Goal: Transaction & Acquisition: Obtain resource

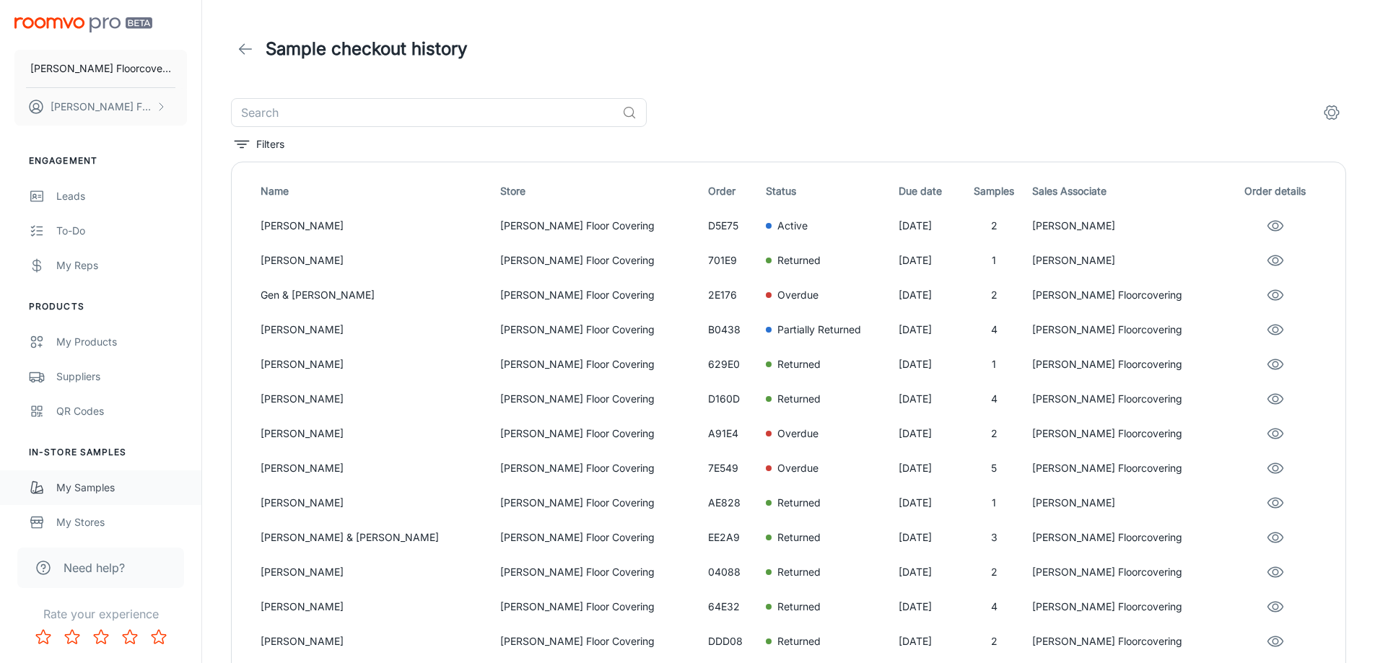
click at [79, 491] on div "My Samples" at bounding box center [121, 488] width 131 height 16
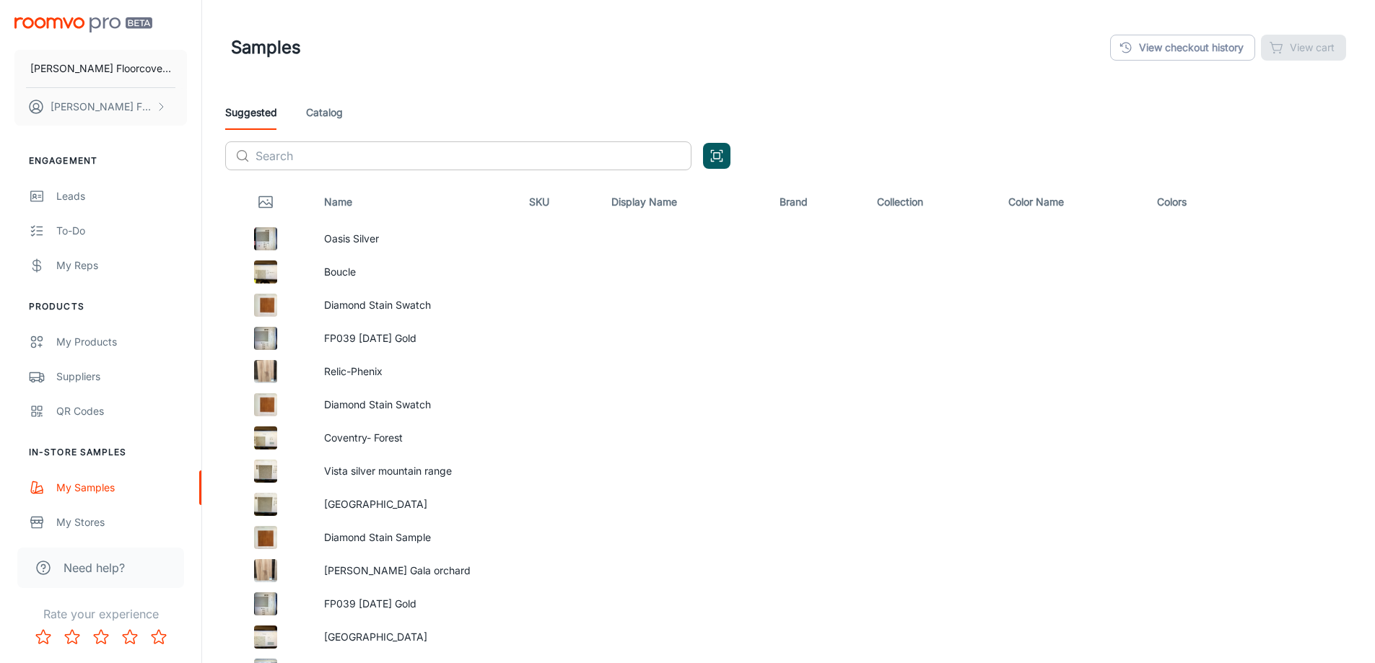
click at [320, 148] on input "text" at bounding box center [474, 155] width 436 height 29
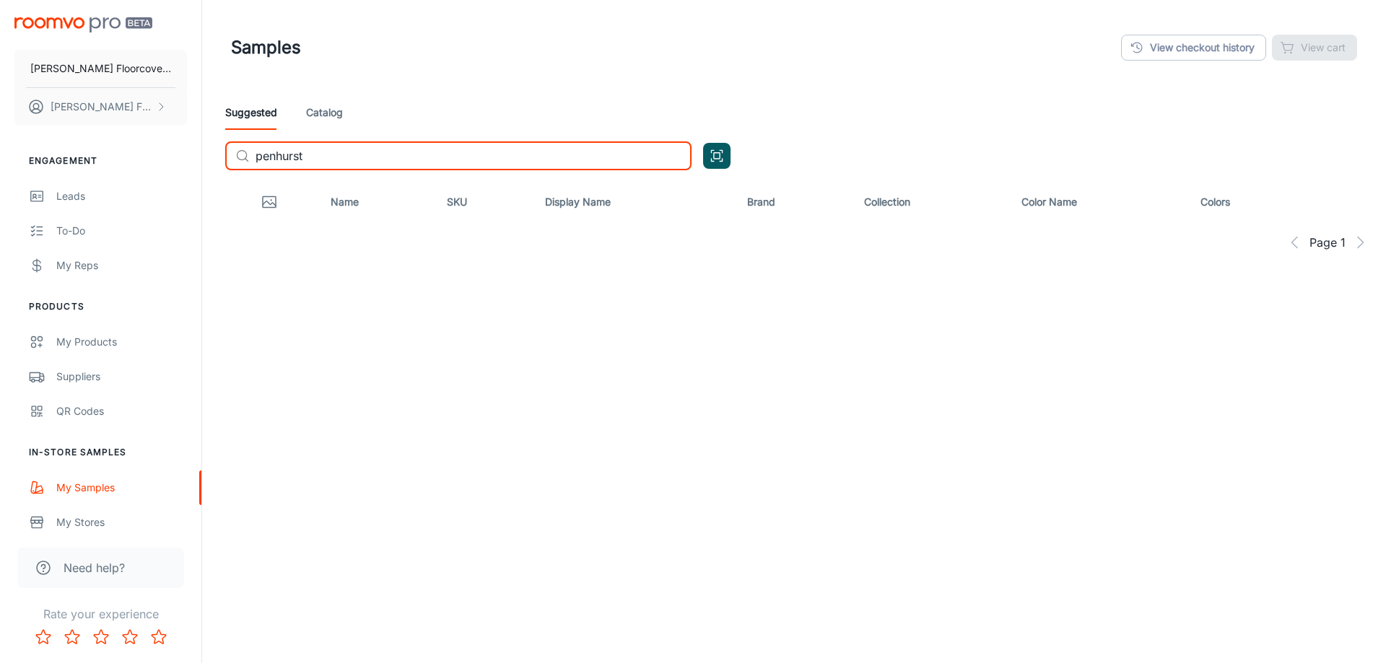
click at [322, 118] on link "Catalog" at bounding box center [324, 112] width 37 height 35
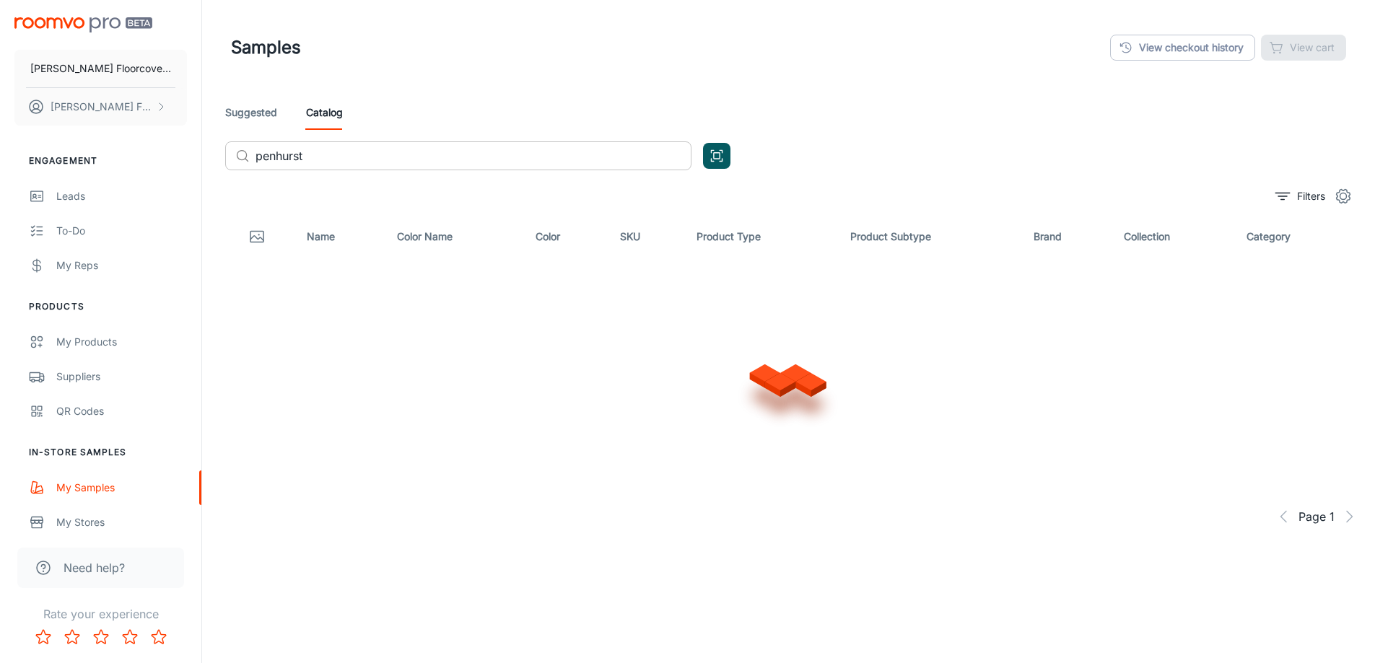
click at [348, 152] on input "penhurst" at bounding box center [474, 155] width 436 height 29
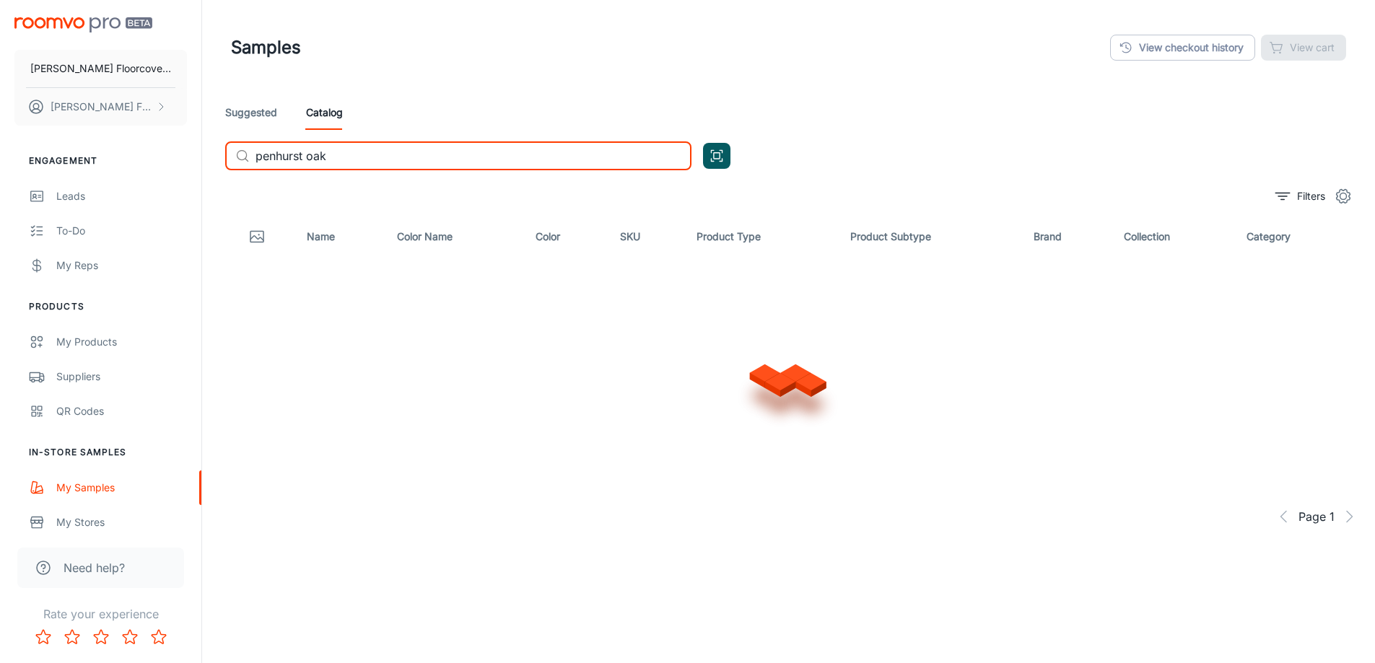
type input "penhurst oak"
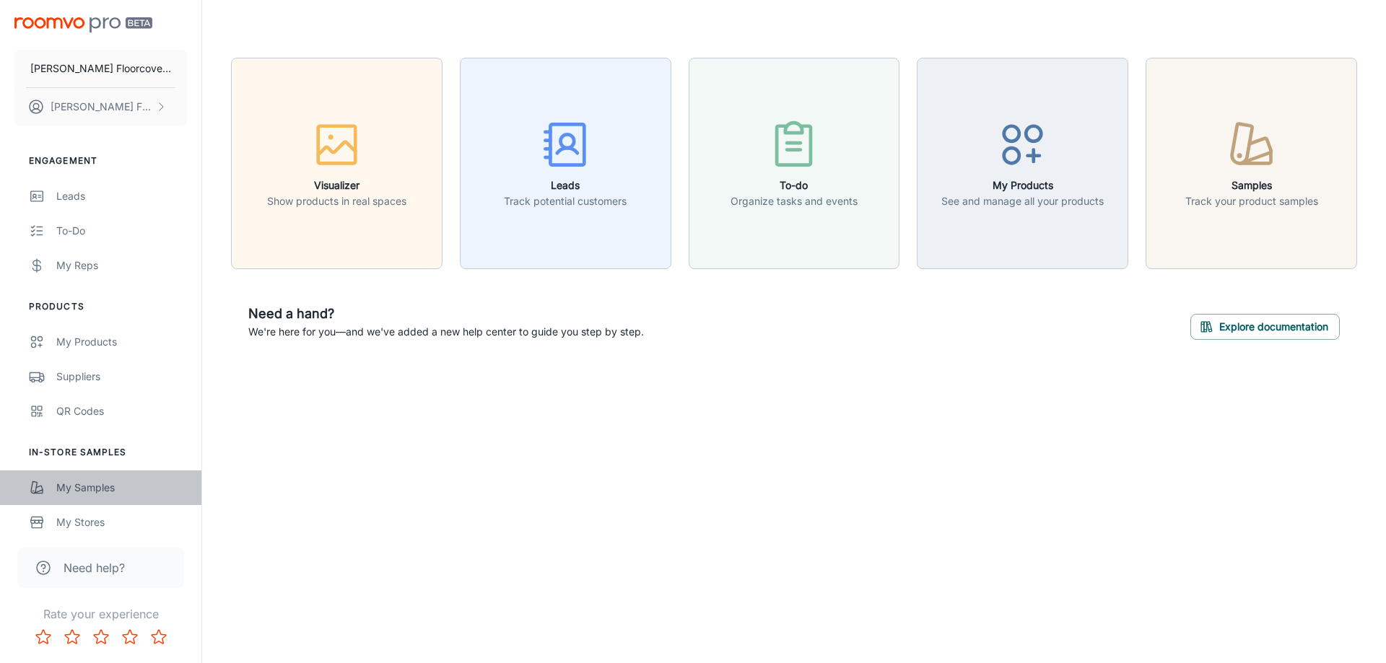
click at [56, 484] on link "My Samples" at bounding box center [100, 488] width 201 height 35
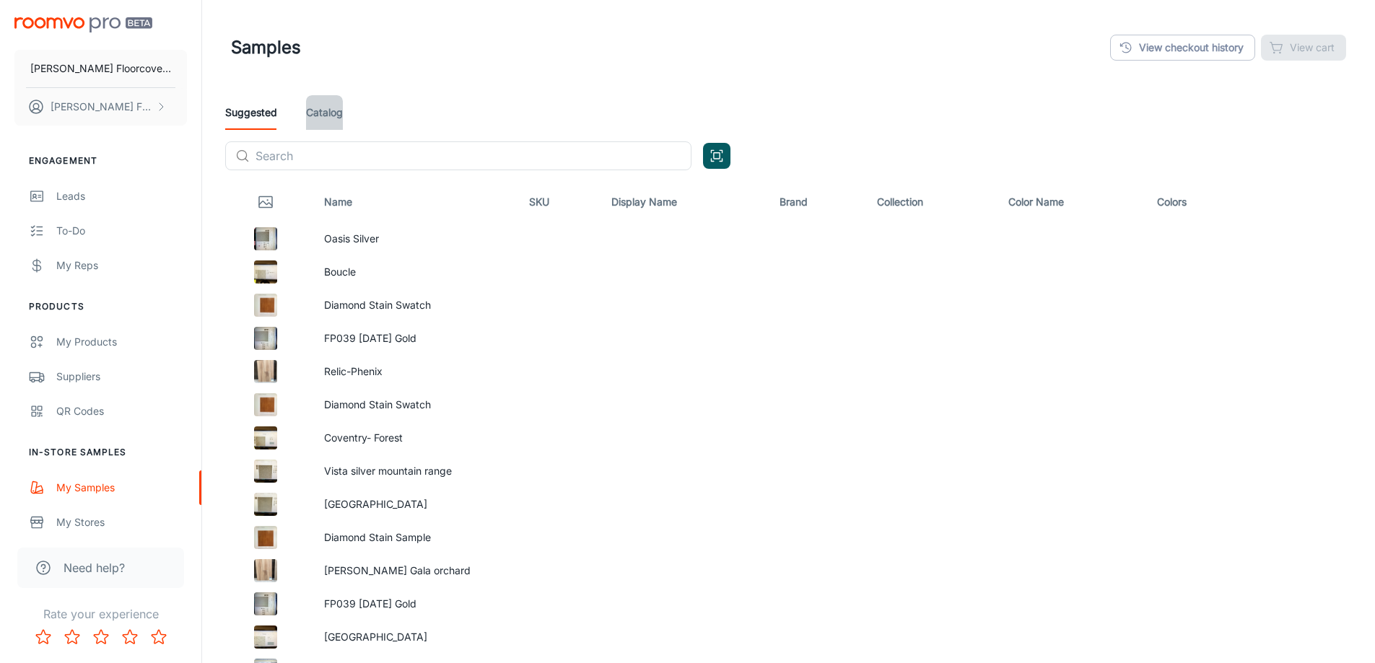
click at [315, 113] on link "Catalog" at bounding box center [324, 112] width 37 height 35
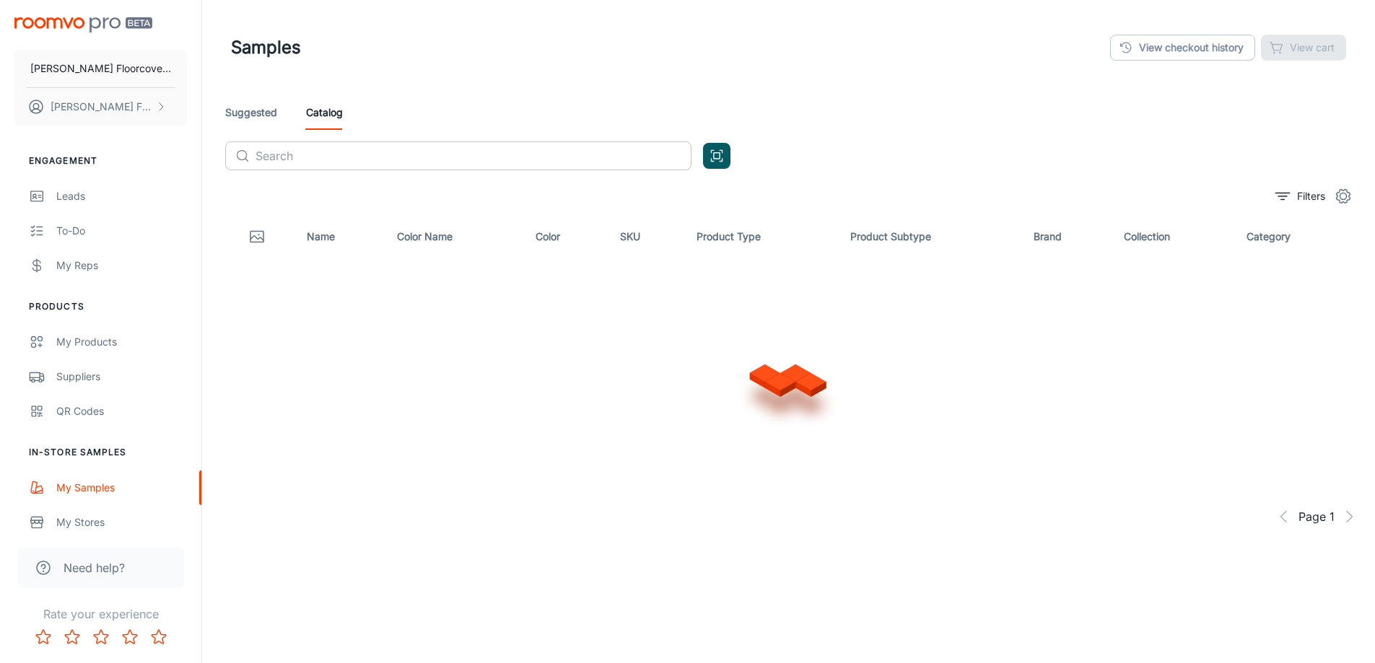
click at [320, 155] on input "text" at bounding box center [474, 155] width 436 height 29
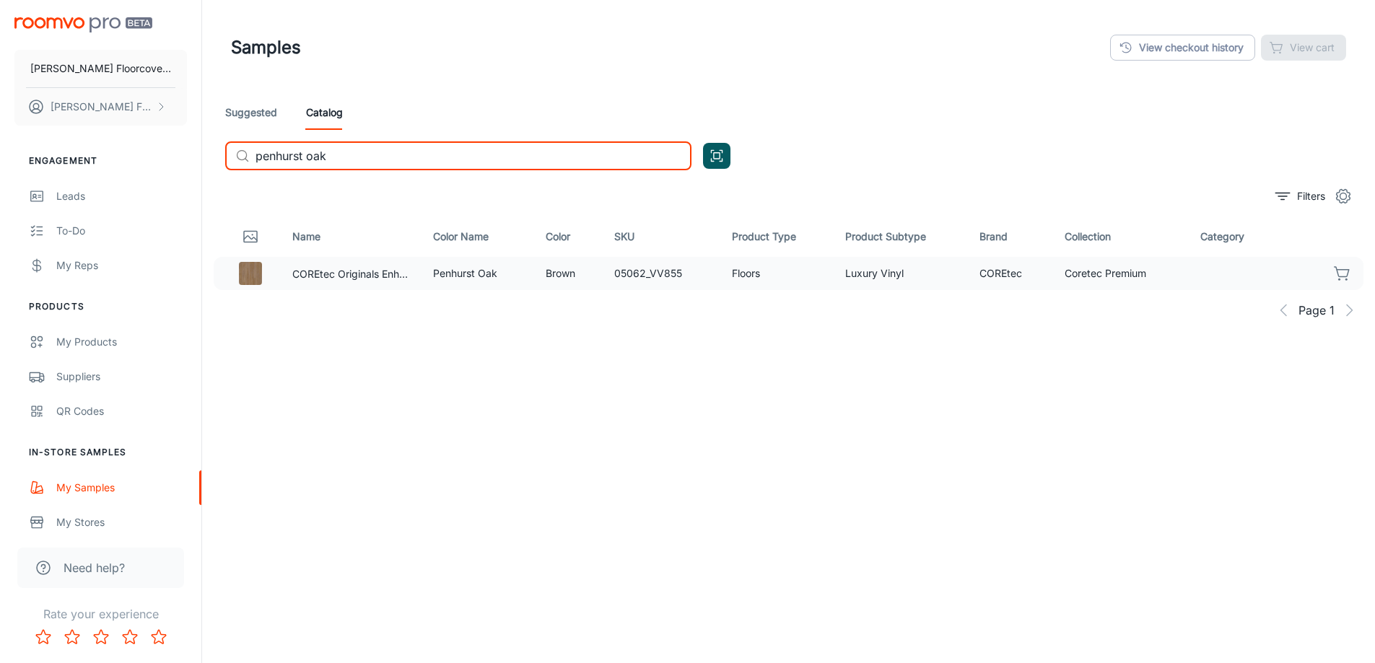
click at [1339, 276] on icon "button" at bounding box center [1342, 272] width 14 height 10
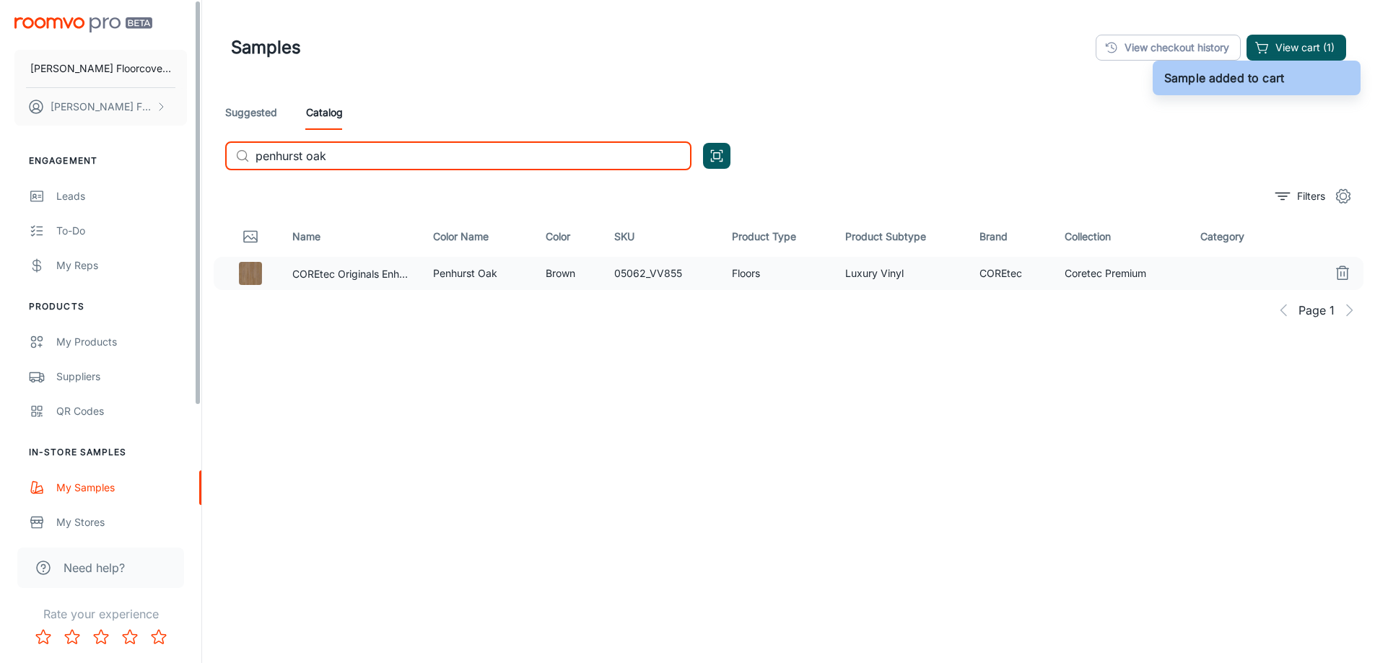
drag, startPoint x: 336, startPoint y: 159, endPoint x: 170, endPoint y: 163, distance: 166.8
click at [170, 163] on div "Frederick's Floorcovering Fredericks Floorcovering Engagement Leads To-do My Re…" at bounding box center [687, 371] width 1375 height 743
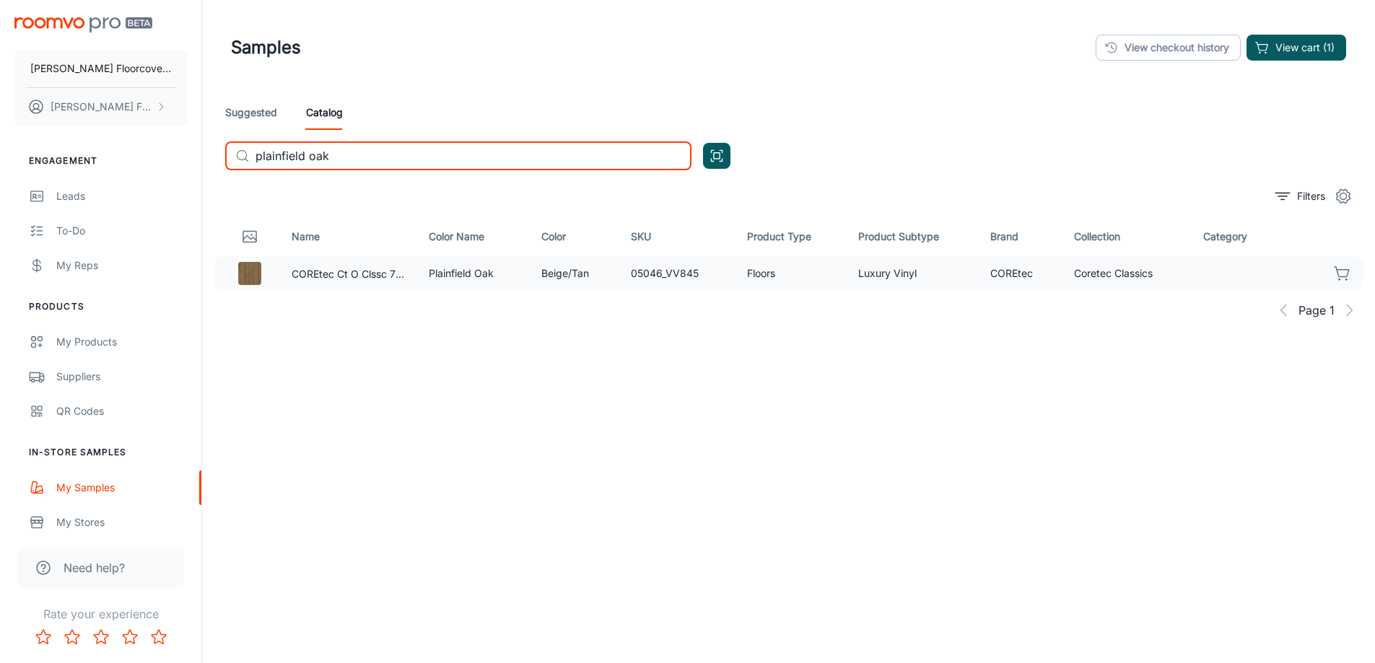
click at [1344, 273] on icon "button" at bounding box center [1342, 273] width 17 height 17
drag, startPoint x: 356, startPoint y: 159, endPoint x: 212, endPoint y: 171, distance: 144.2
click at [212, 171] on div "Samples View checkout history View cart (2) Suggested Catalog ​ plainfield oak …" at bounding box center [788, 371] width 1173 height 743
type input "brixton oak"
click at [1343, 274] on icon "button" at bounding box center [1342, 273] width 17 height 17
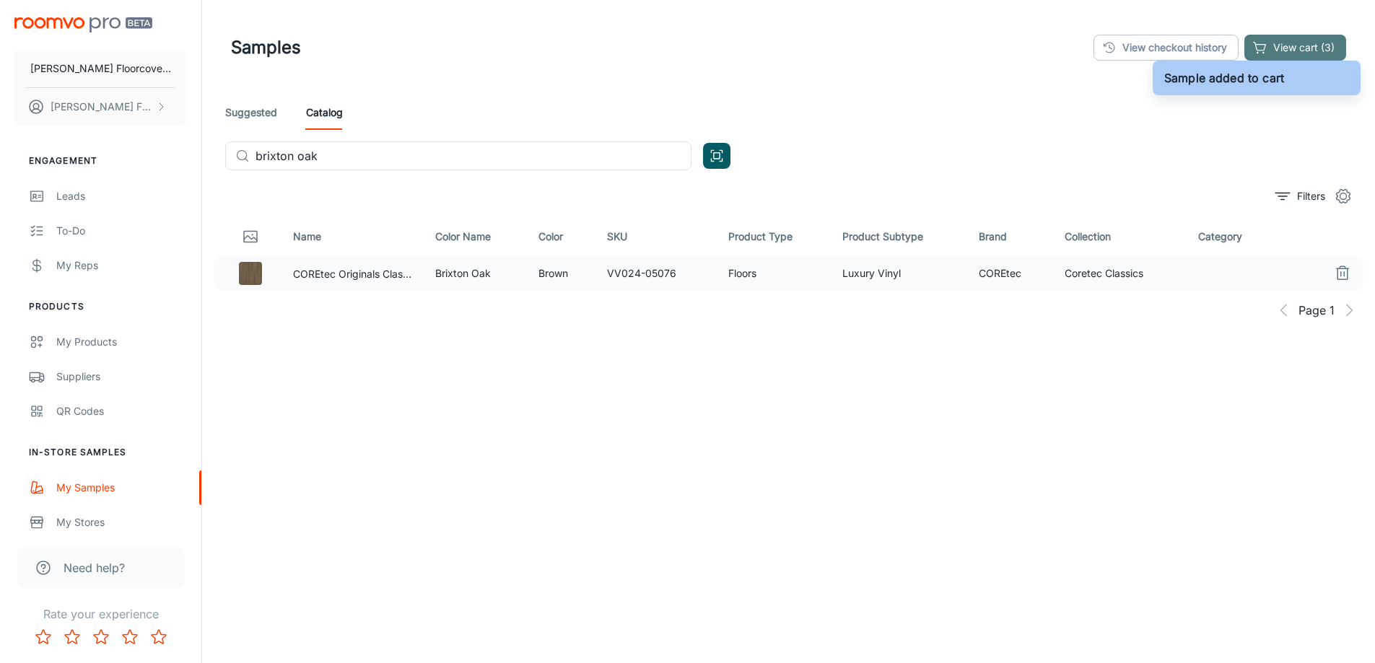
click at [1302, 41] on button "View cart (3)" at bounding box center [1295, 48] width 102 height 26
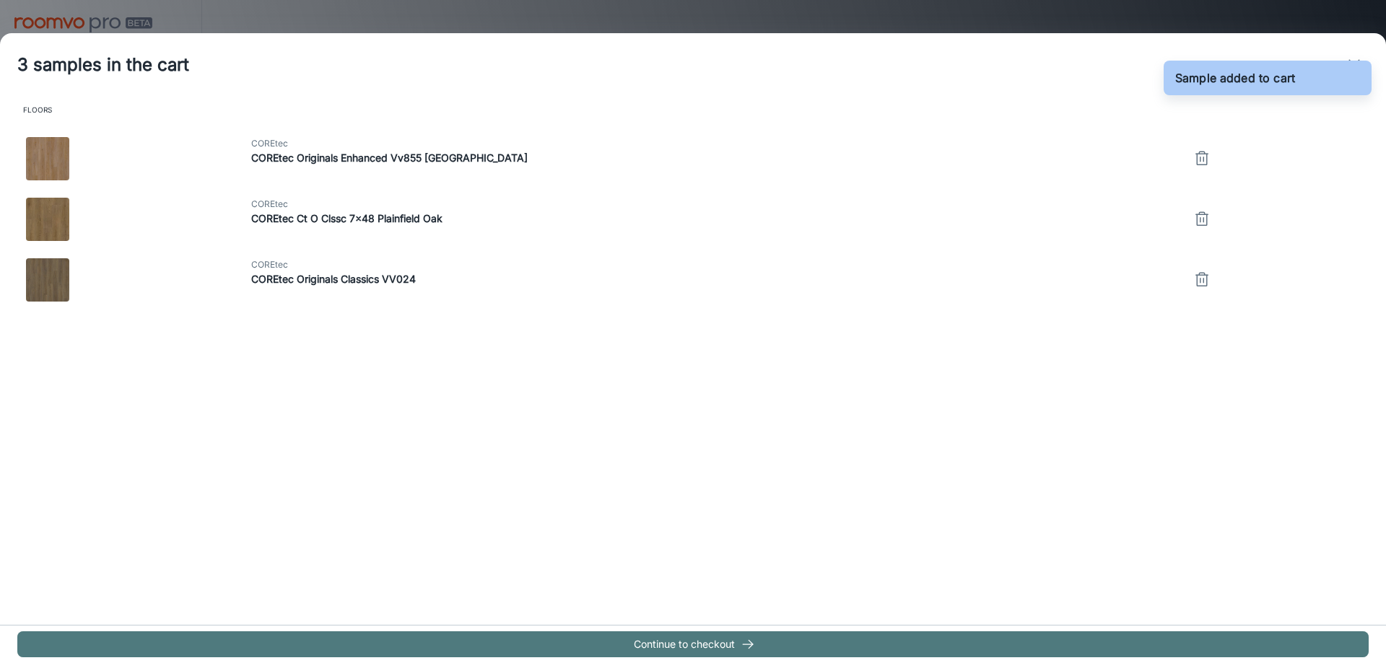
click at [886, 650] on button "Continue to checkout" at bounding box center [692, 645] width 1351 height 26
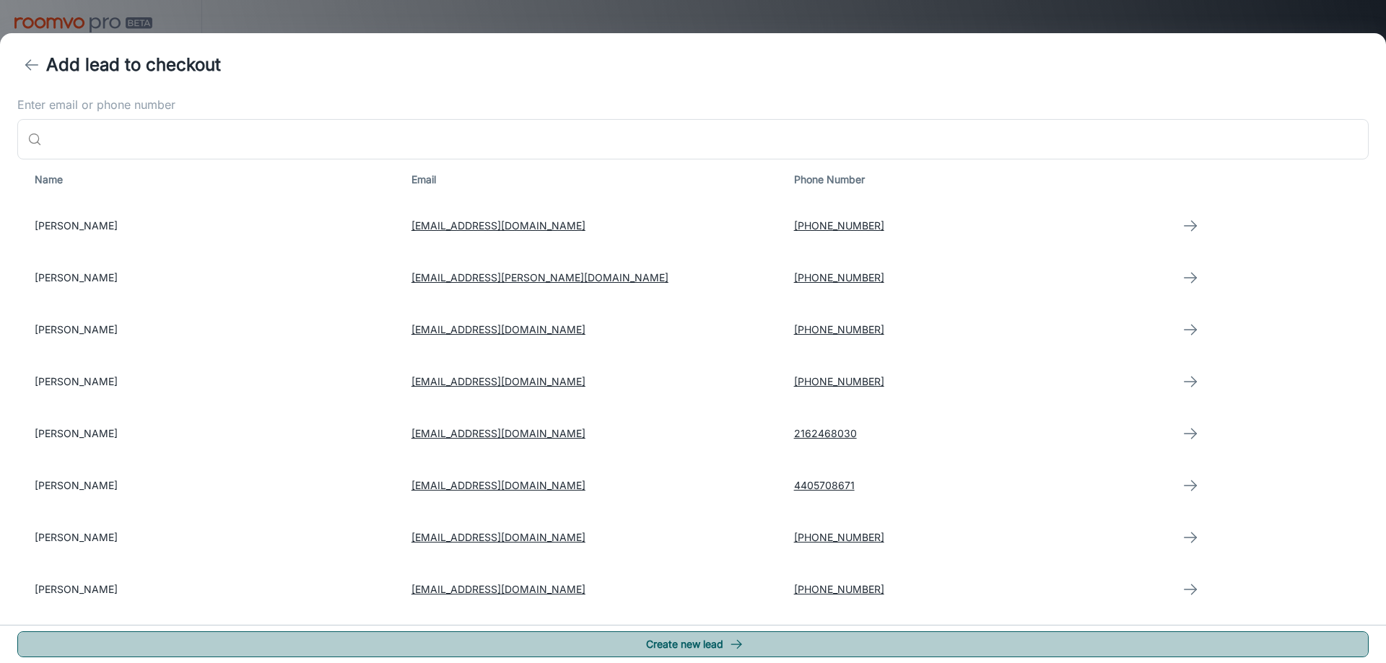
click at [725, 644] on button "Create new lead" at bounding box center [692, 645] width 1351 height 26
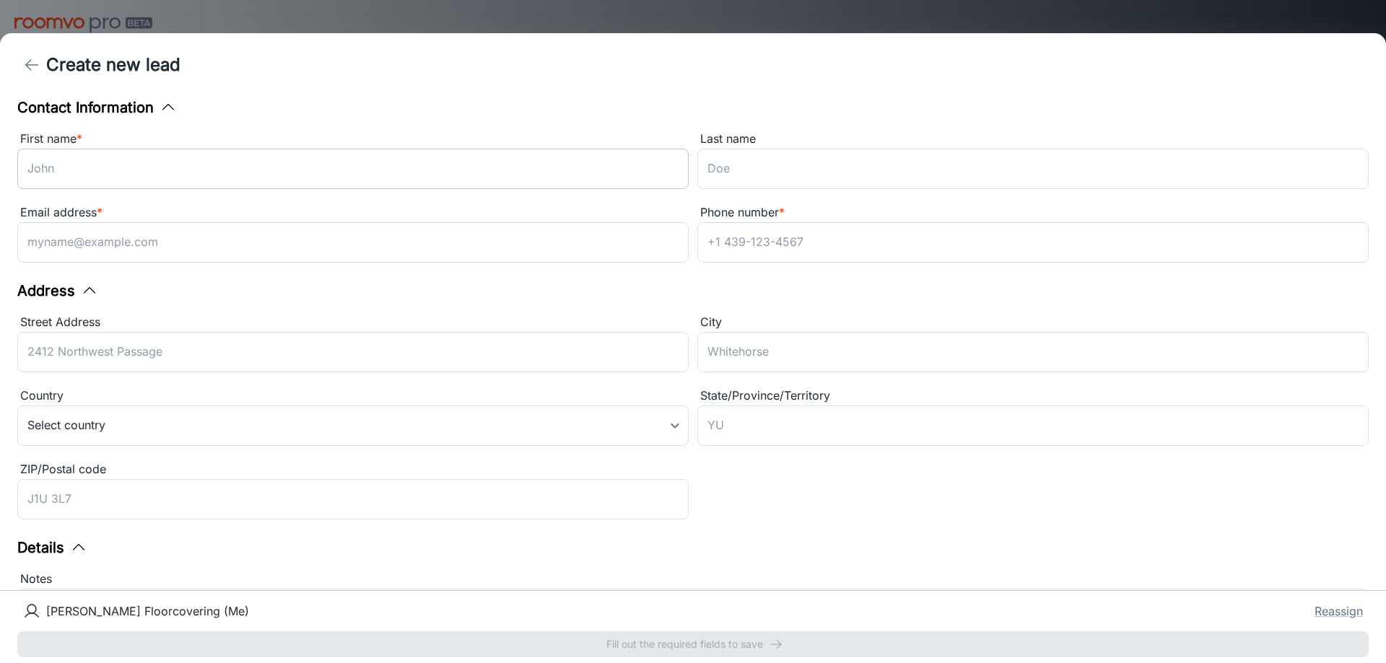
click at [113, 164] on input "First name *" at bounding box center [352, 169] width 671 height 40
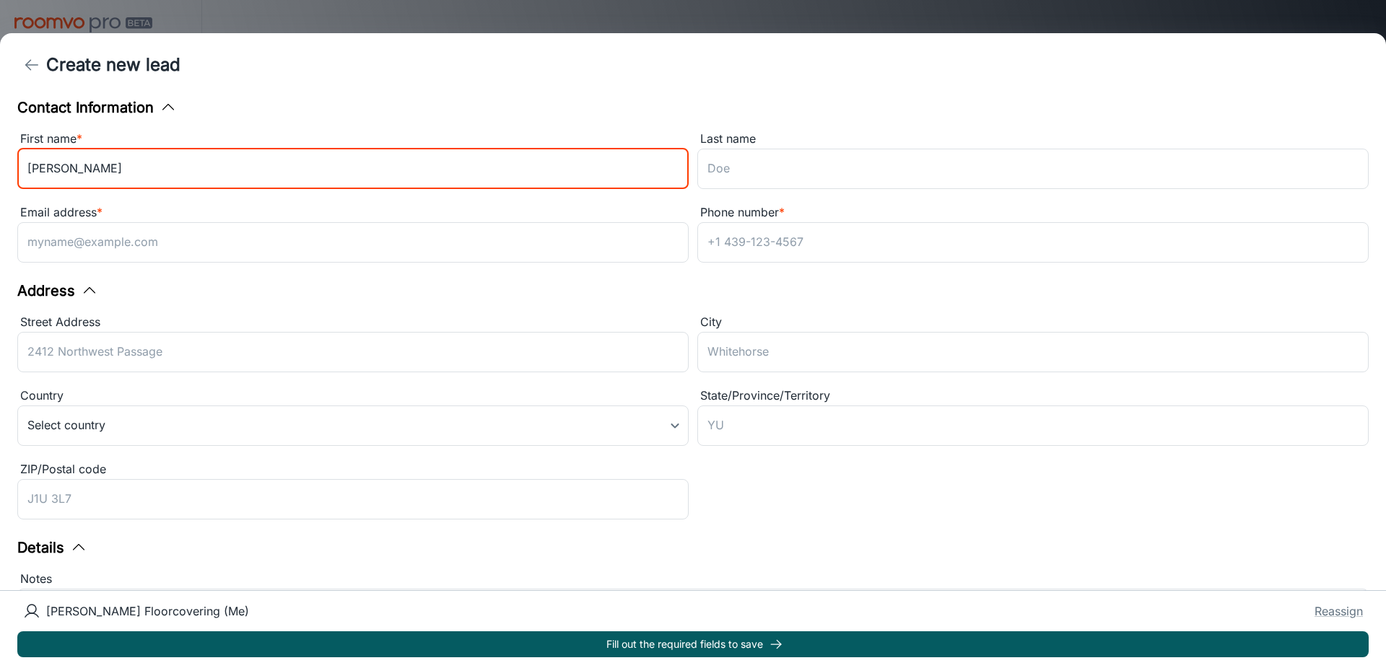
type input "Chris"
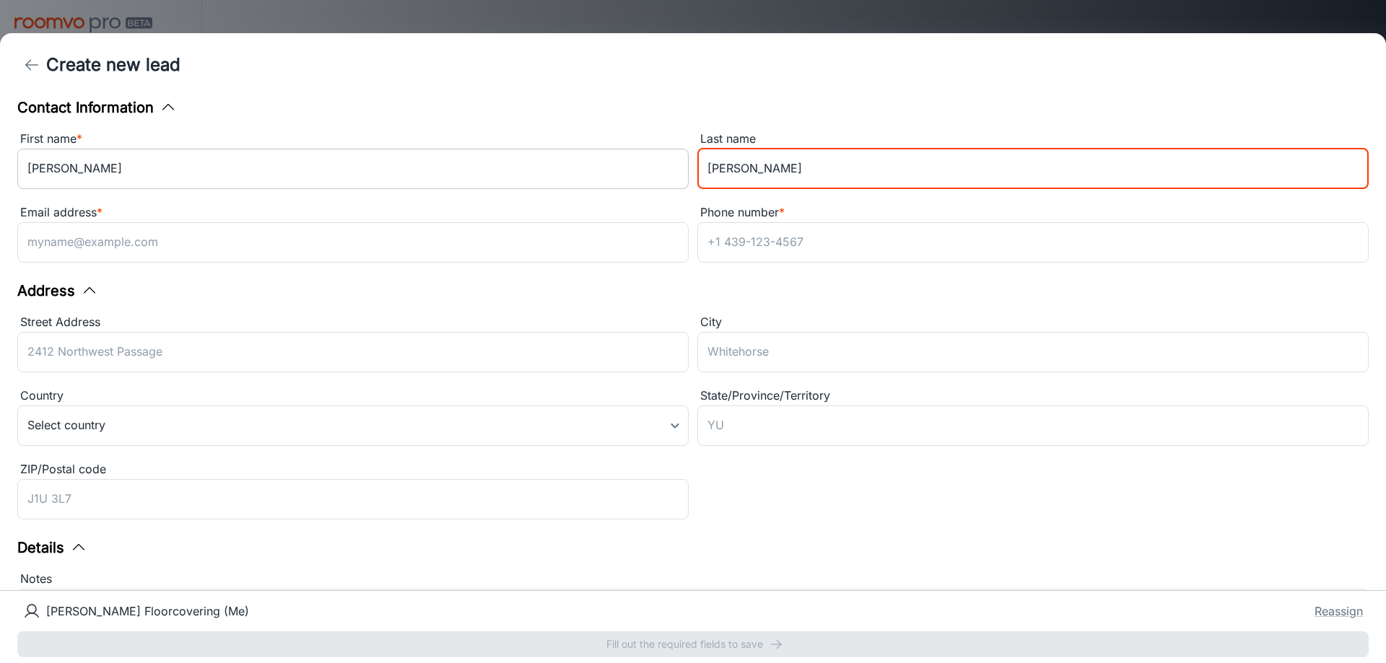
type input "Lombardo"
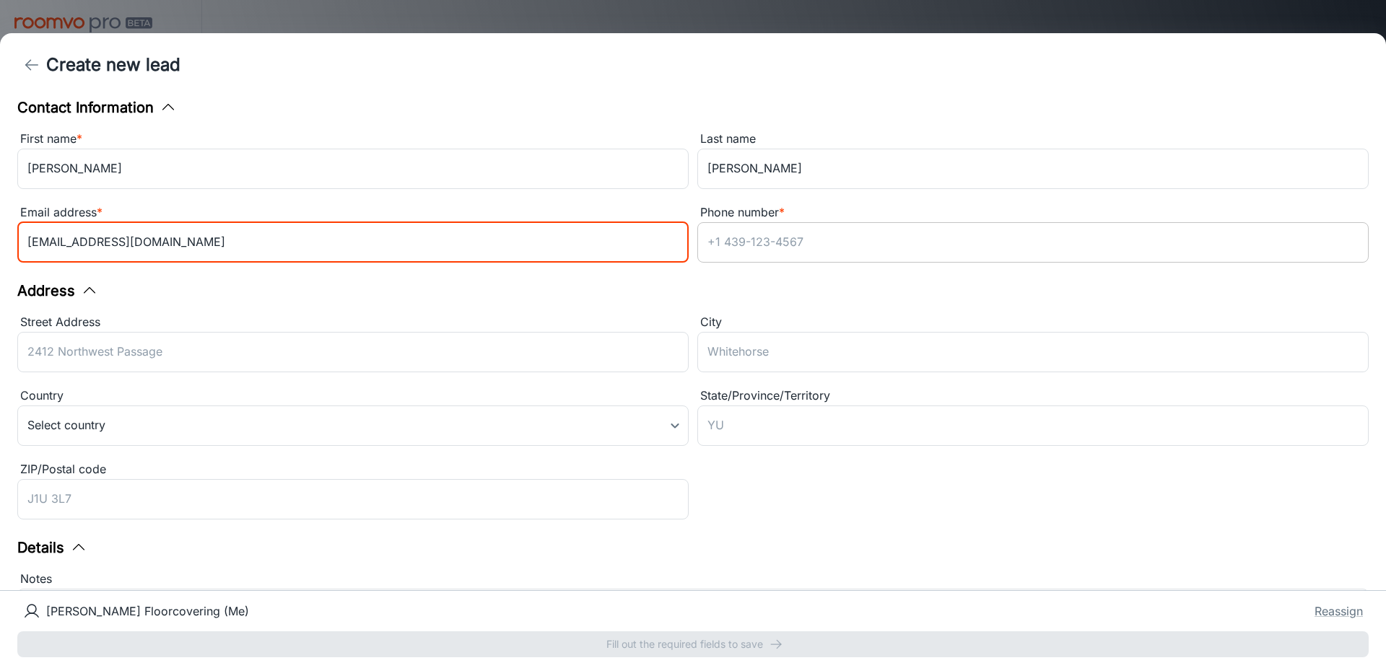
type input "undersea2@sbcglobal.net"
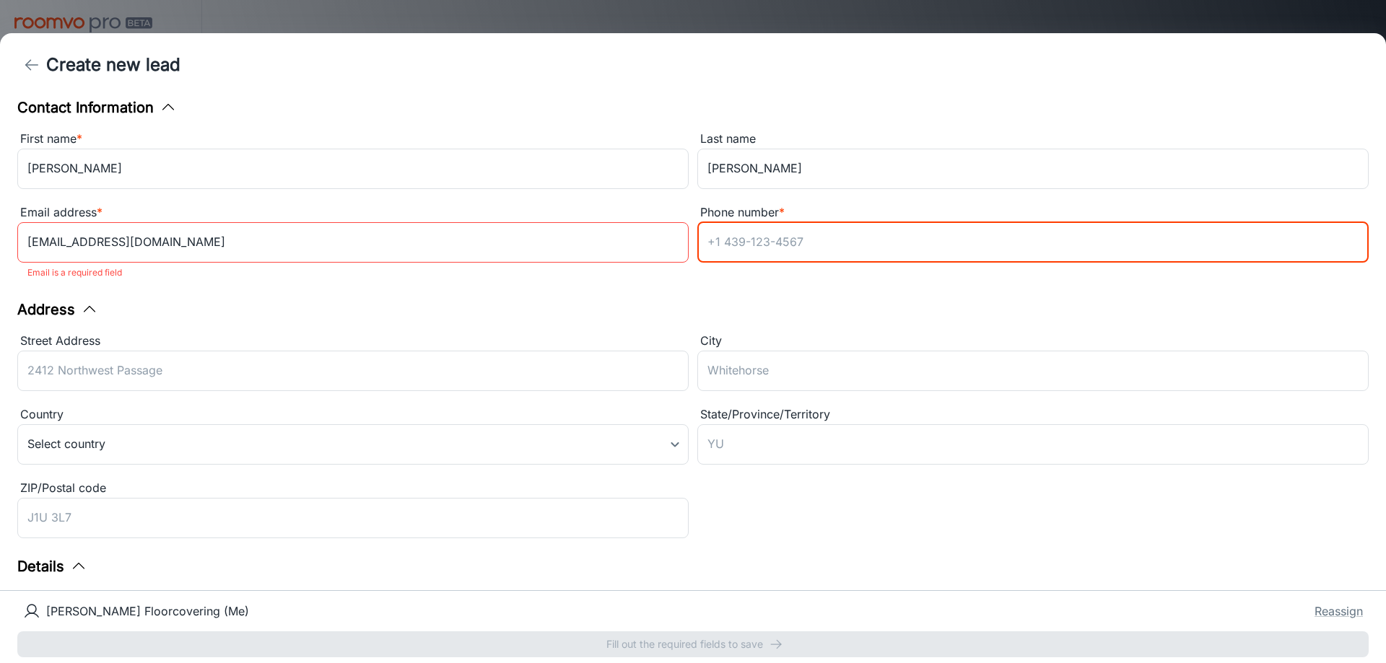
click at [751, 251] on input "Phone number *" at bounding box center [1032, 242] width 671 height 40
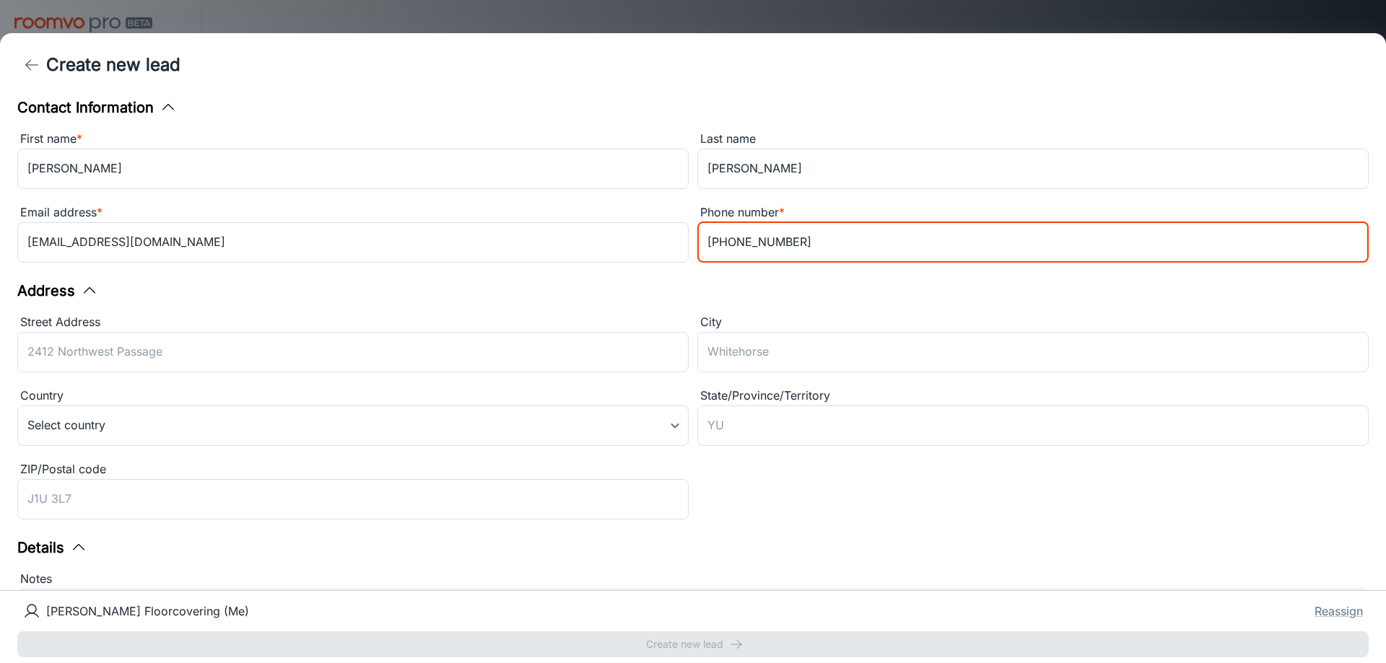
type input "216-470-3104"
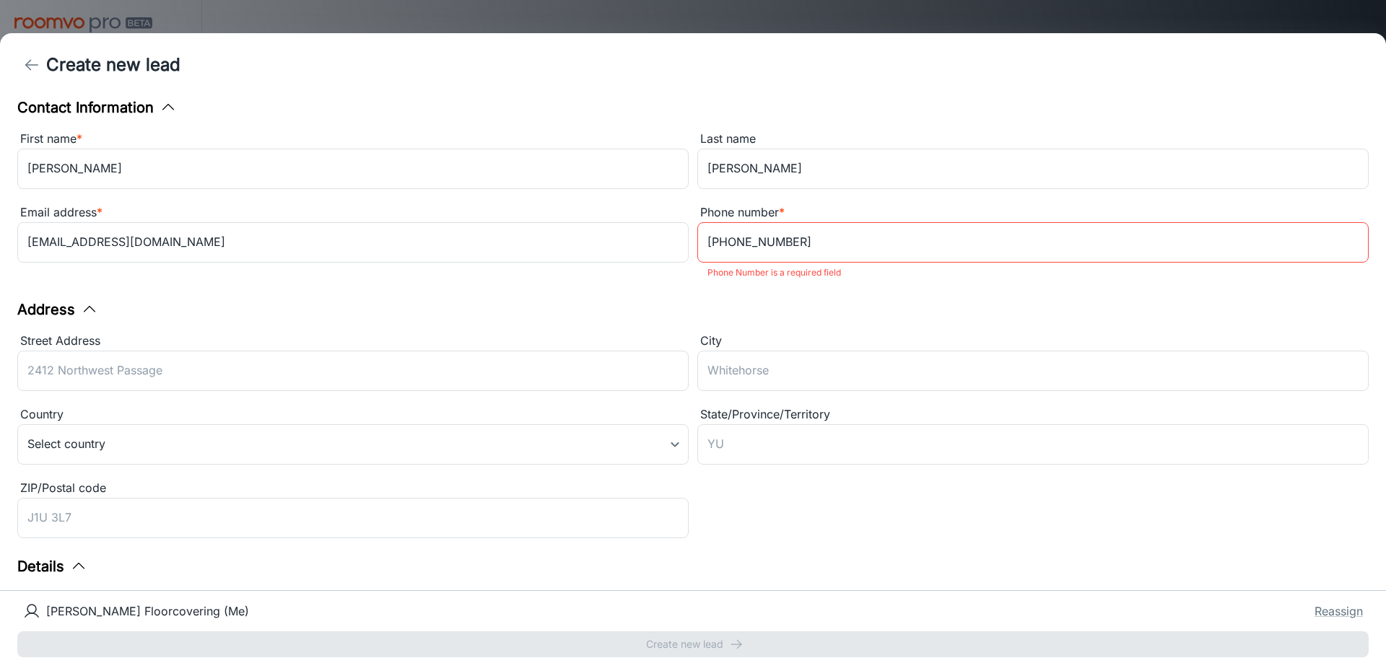
click at [759, 282] on div "Contact Information First name * Chris ​ Last name Lombardo ​ Email address * u…" at bounding box center [693, 344] width 1386 height 494
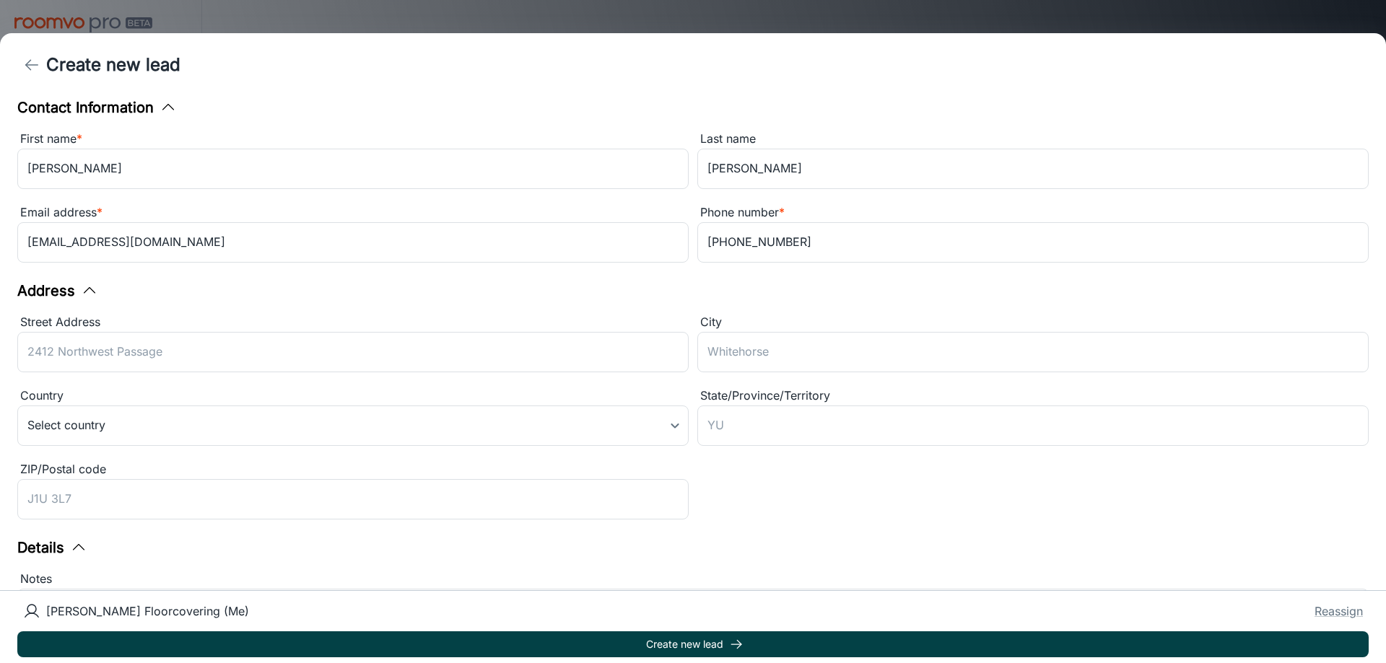
click at [762, 645] on button "Create new lead" at bounding box center [692, 645] width 1351 height 26
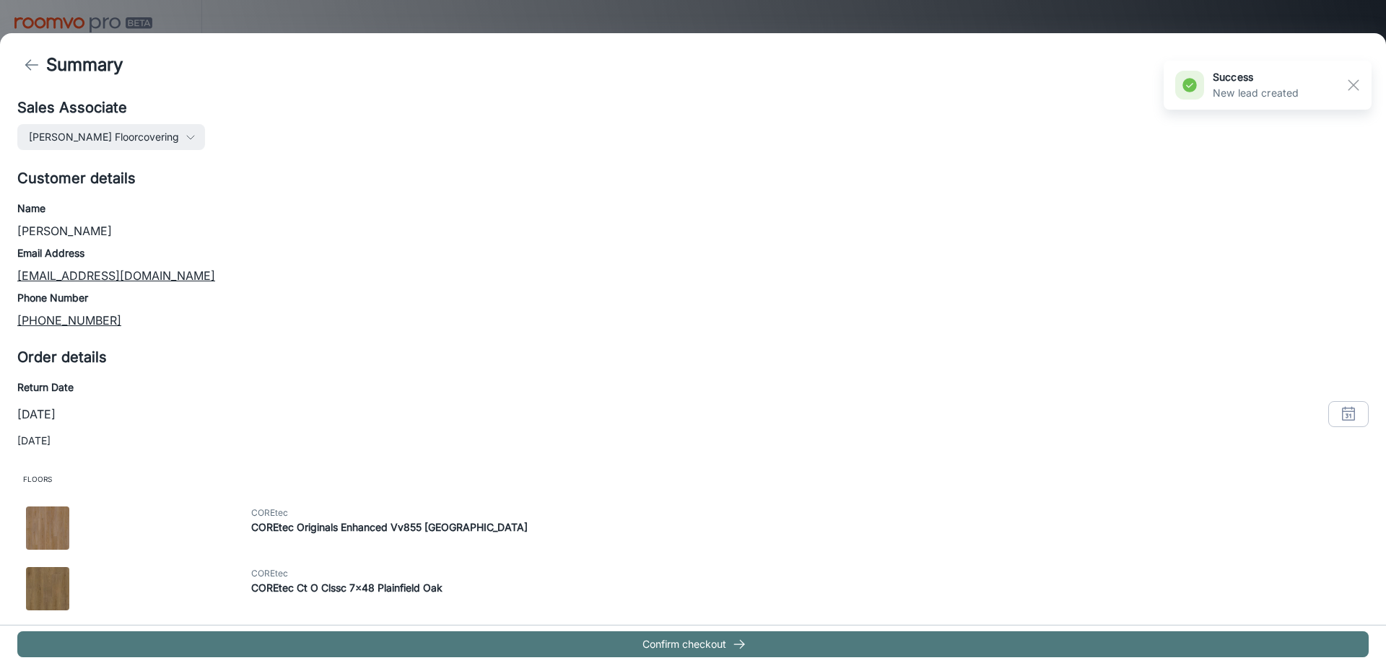
click at [727, 635] on button "Confirm checkout" at bounding box center [692, 645] width 1351 height 26
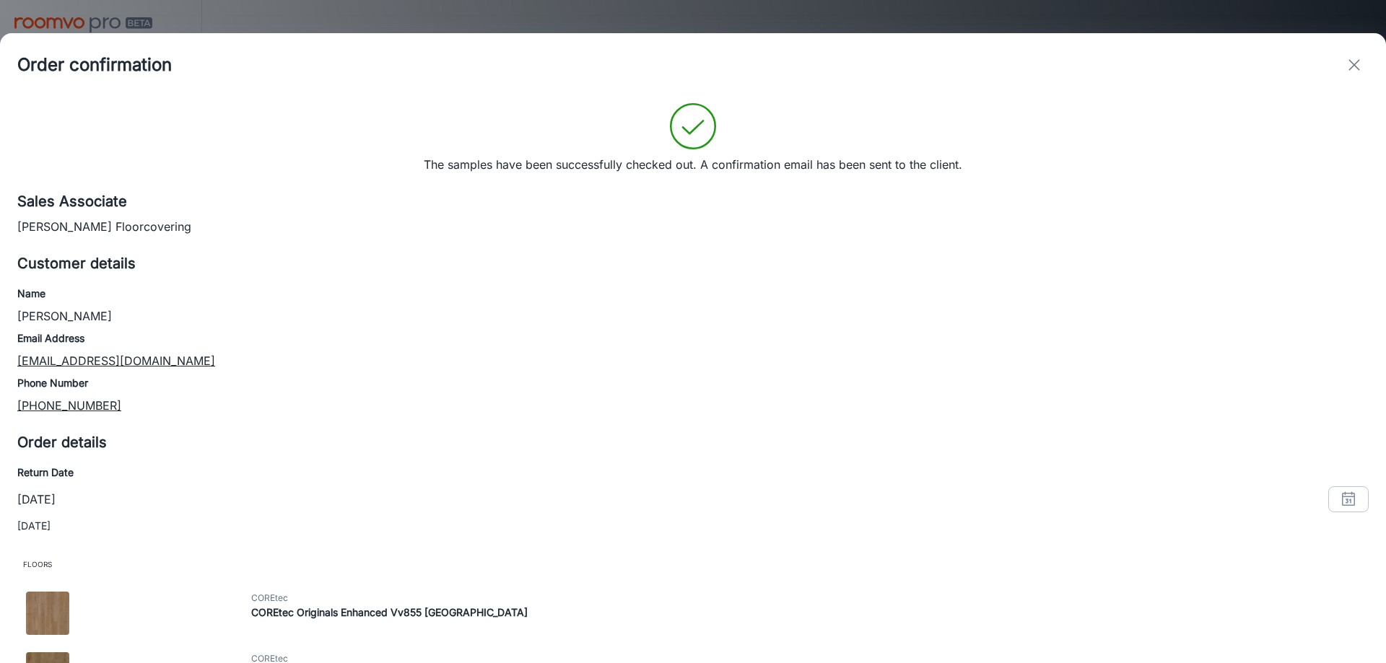
click at [1353, 67] on icon "exit" at bounding box center [1353, 64] width 17 height 17
